Goal: Transaction & Acquisition: Purchase product/service

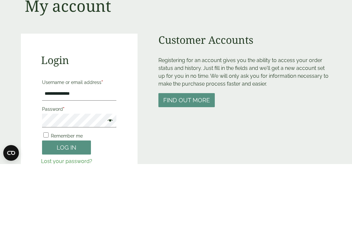
type input "**********"
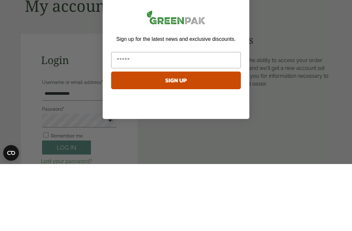
type input "*"
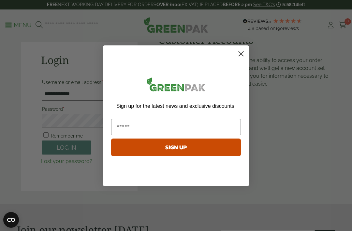
click at [245, 53] on circle "Close dialog" at bounding box center [241, 53] width 11 height 11
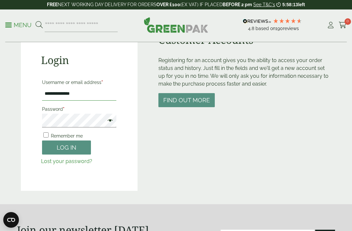
click at [103, 92] on input "**********" at bounding box center [79, 94] width 74 height 14
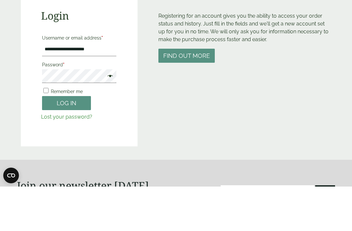
click at [106, 117] on span at bounding box center [108, 121] width 8 height 8
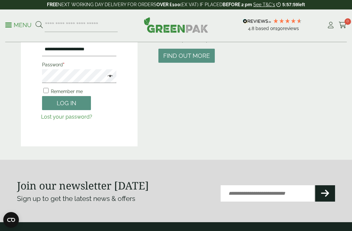
click at [112, 75] on span at bounding box center [108, 77] width 8 height 8
click at [111, 75] on span at bounding box center [108, 77] width 8 height 8
click at [107, 75] on span at bounding box center [108, 77] width 8 height 8
click at [111, 74] on span at bounding box center [108, 77] width 8 height 8
click at [70, 107] on button "Log in" at bounding box center [66, 103] width 49 height 14
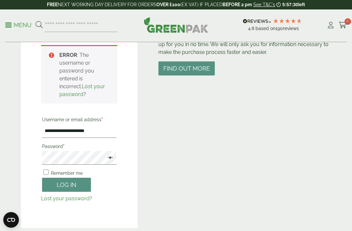
scroll to position [98, 0]
click at [98, 129] on input "**********" at bounding box center [79, 131] width 74 height 14
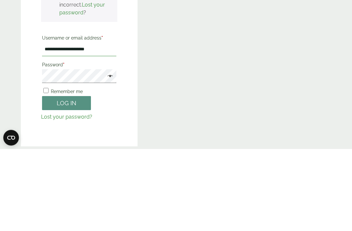
click at [108, 125] on input "**********" at bounding box center [79, 132] width 74 height 14
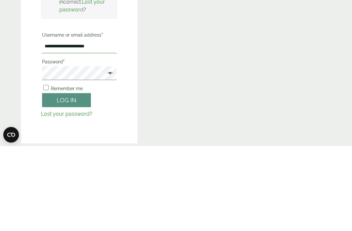
type input "**********"
click at [71, 178] on button "Log in" at bounding box center [66, 185] width 49 height 14
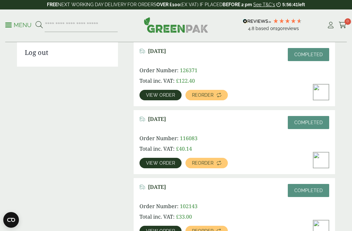
scroll to position [166, 0]
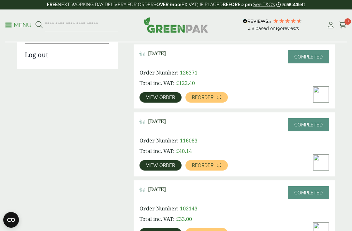
click at [167, 160] on link "View order" at bounding box center [161, 165] width 42 height 10
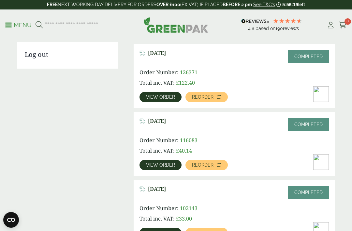
click at [161, 161] on link "View order" at bounding box center [161, 164] width 42 height 10
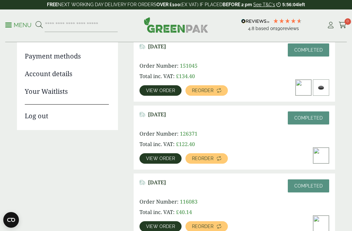
scroll to position [104, 0]
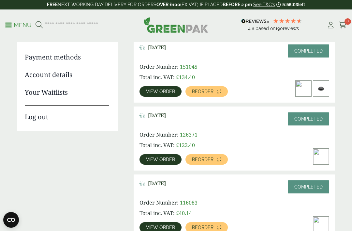
click at [162, 157] on span "View order" at bounding box center [160, 159] width 29 height 5
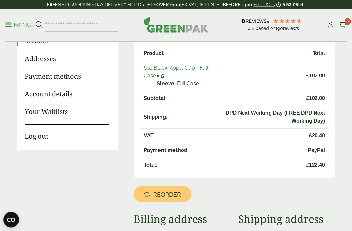
scroll to position [85, 0]
click at [170, 191] on span "Reorder" at bounding box center [167, 194] width 28 height 7
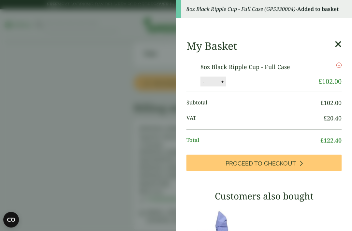
scroll to position [196, 0]
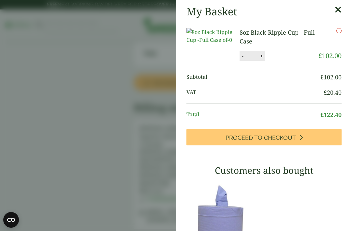
click at [282, 136] on span "Proceed to Checkout" at bounding box center [261, 137] width 70 height 7
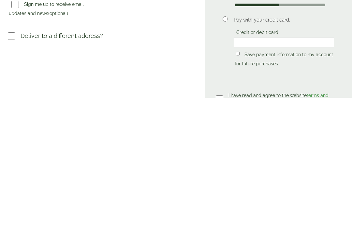
scroll to position [117, 0]
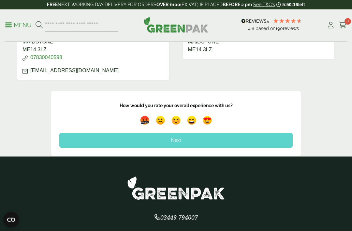
scroll to position [316, 0]
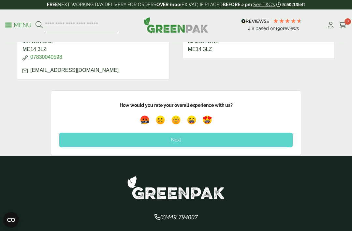
click at [206, 114] on img at bounding box center [207, 119] width 12 height 12
click at [192, 134] on div "Next" at bounding box center [175, 139] width 233 height 14
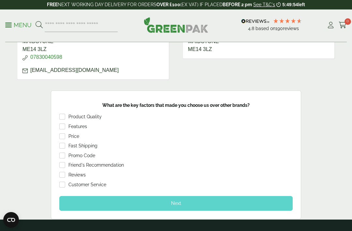
click at [189, 196] on div "Next" at bounding box center [175, 203] width 233 height 14
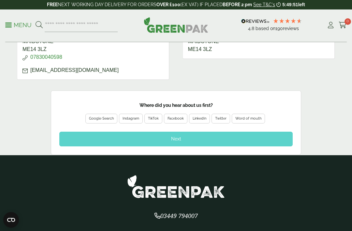
click at [101, 115] on div "Google Search" at bounding box center [101, 118] width 25 height 6
click at [197, 131] on div "Next" at bounding box center [175, 138] width 233 height 14
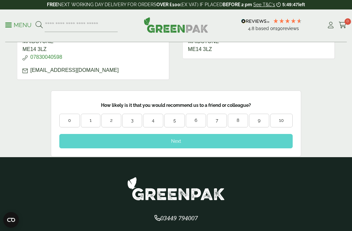
click at [258, 117] on div "9" at bounding box center [259, 120] width 20 height 7
click at [203, 134] on div "Next" at bounding box center [175, 141] width 233 height 14
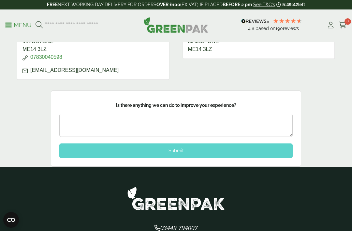
click at [116, 114] on textarea at bounding box center [175, 124] width 233 height 23
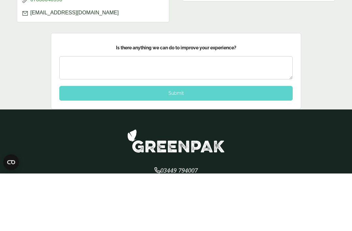
click at [181, 143] on div "Submit" at bounding box center [175, 150] width 233 height 14
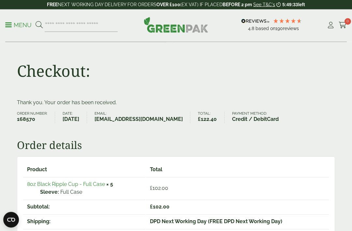
scroll to position [0, 0]
